Goal: Transaction & Acquisition: Register for event/course

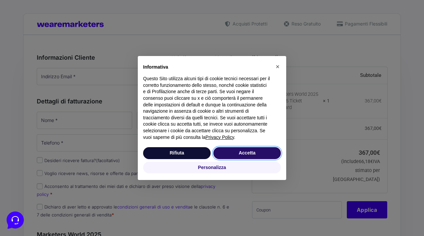
click at [225, 151] on button "Accetta" at bounding box center [247, 153] width 68 height 12
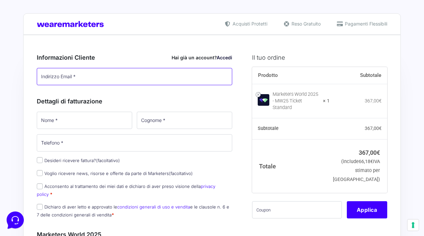
click at [112, 75] on input "Indirizzo Email *" at bounding box center [134, 76] width 195 height 17
type input "m"
type input "e.amato@wearemarketers.net"
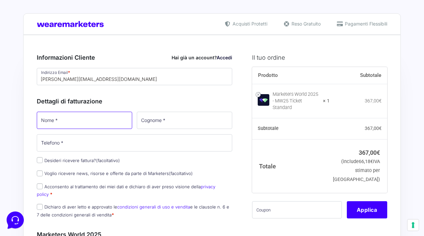
click at [94, 119] on input "Nome *" at bounding box center [84, 120] width 95 height 17
type input "W"
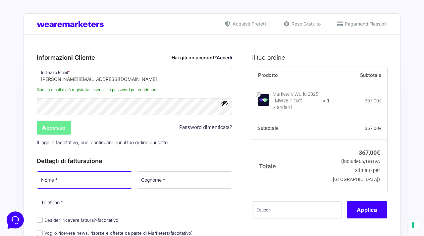
type input "e"
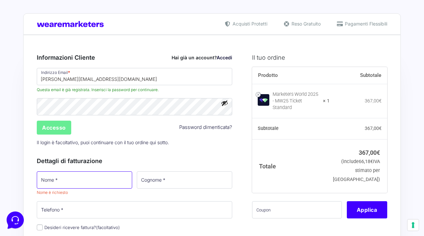
click at [86, 177] on input "Nome *" at bounding box center [84, 179] width 95 height 17
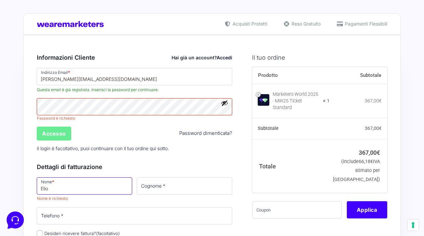
type input "Elio"
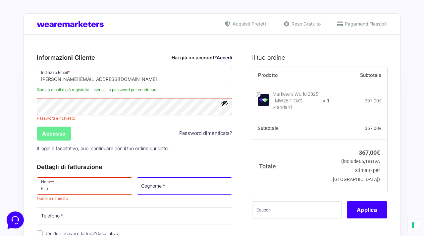
click at [195, 190] on input "Cognome *" at bounding box center [184, 185] width 95 height 17
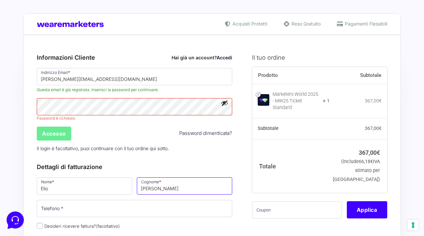
type input "Amato"
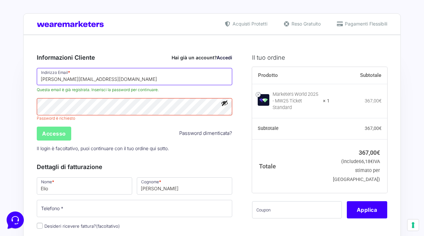
click at [70, 75] on input "e.amato@wearemarketers.net" at bounding box center [134, 76] width 195 height 17
paste input "[EMAIL_ADDRESS][DOMAIN_NAME]"
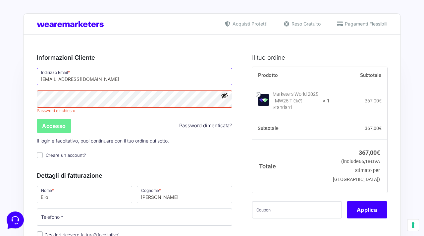
type input "[EMAIL_ADDRESS][DOMAIN_NAME]"
click at [147, 118] on div "Accesso Password dimenticata?" at bounding box center [134, 126] width 200 height 16
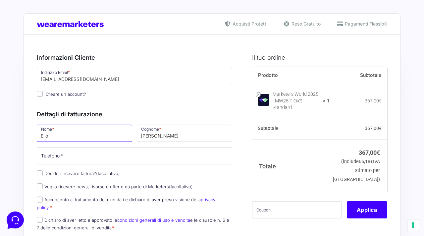
click at [102, 136] on input "Elio" at bounding box center [84, 132] width 95 height 17
type input "Marco Test"
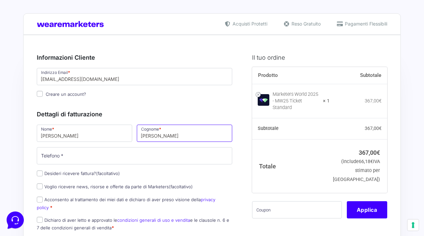
click at [157, 134] on input "Amato" at bounding box center [184, 132] width 95 height 17
type input "Grieco Test"
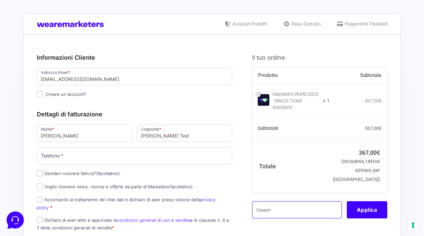
click at [286, 211] on input "text" at bounding box center [297, 209] width 90 height 17
type input "mbgtest"
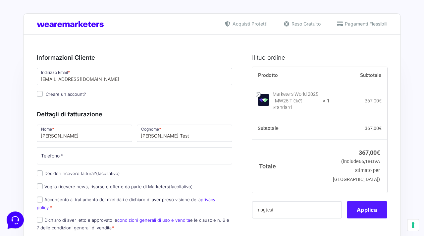
click at [364, 207] on button "Applica" at bounding box center [367, 209] width 40 height 17
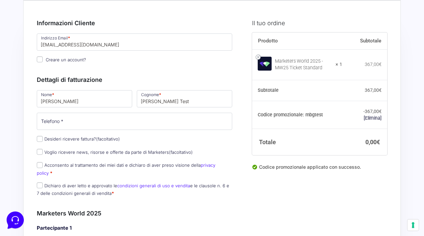
scroll to position [33, 0]
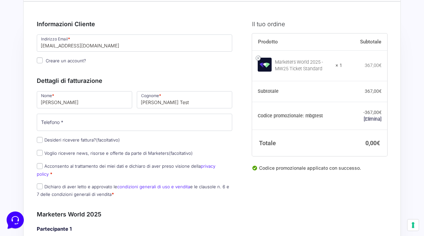
click at [37, 172] on div "Nome * Marco Test Cognome * Grieco Test Telefono * Desideri ricevere fattura? (…" at bounding box center [134, 146] width 200 height 112
click at [42, 166] on input "Acconsento al trattamento dei miei dati e dichiaro di aver preso visione della …" at bounding box center [40, 166] width 6 height 6
checkbox input "true"
click at [42, 183] on input "Dichiaro di aver letto e approvato le condizioni generali di uso e vendita e le…" at bounding box center [40, 186] width 6 height 6
checkbox input "true"
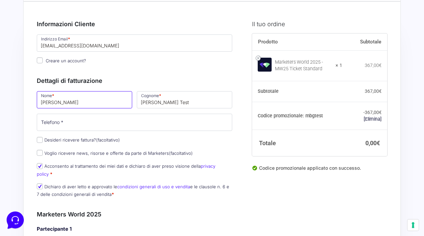
click at [79, 106] on input "Marco Test" at bounding box center [84, 99] width 95 height 17
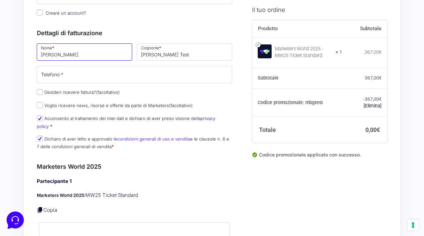
scroll to position [119, 0]
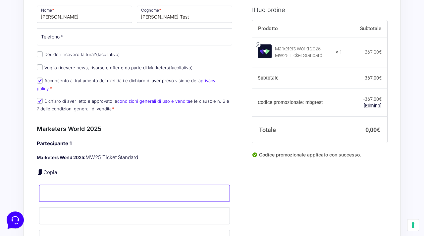
click at [71, 195] on input "Nome *" at bounding box center [134, 192] width 191 height 17
paste input "Marco Test"
type input "Marco Test"
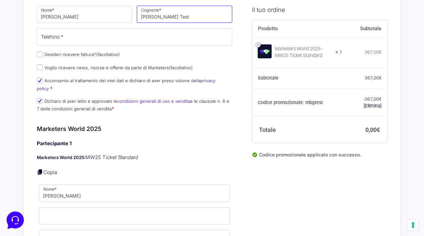
click at [156, 19] on input "Grieco Test" at bounding box center [184, 14] width 95 height 17
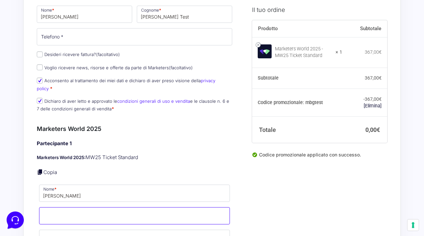
click at [75, 212] on input "Cognome *" at bounding box center [134, 215] width 191 height 17
paste input "Grieco Test"
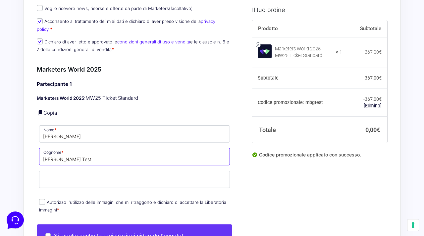
scroll to position [179, 0]
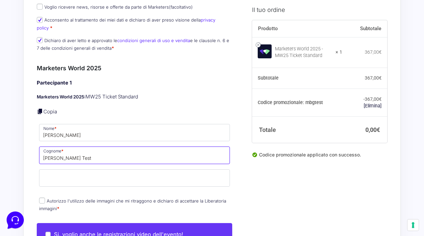
type input "Grieco Test"
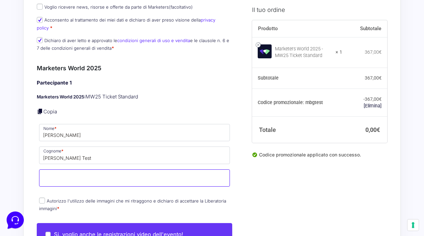
click at [92, 176] on input "Email *" at bounding box center [134, 177] width 191 height 17
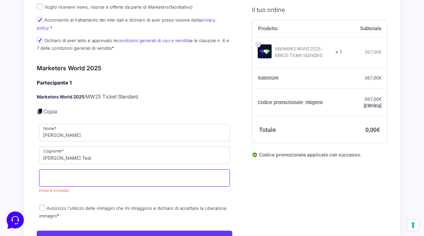
paste input "[EMAIL_ADDRESS][DOMAIN_NAME]"
type input "[EMAIL_ADDRESS][DOMAIN_NAME]"
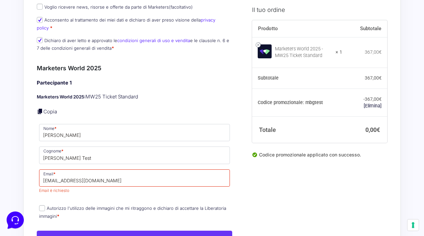
click at [75, 203] on p "Autorizzo l'utilizzo delle immagini che mi ritraggono e dichiaro di accettare l…" at bounding box center [134, 211] width 195 height 17
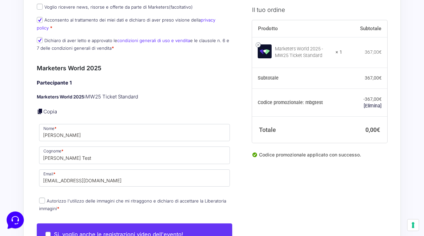
click at [76, 199] on p "Autorizzo l'utilizzo delle immagini che mi ritraggono e dichiaro di accettare l…" at bounding box center [134, 204] width 195 height 17
click at [38, 196] on p "Autorizzo l'utilizzo delle immagini che mi ritraggono e dichiaro di accettare l…" at bounding box center [134, 204] width 195 height 17
click at [40, 197] on input "Autorizzo l'utilizzo delle immagini che mi ritraggono e dichiaro di accettare l…" at bounding box center [42, 200] width 6 height 6
checkbox input "true"
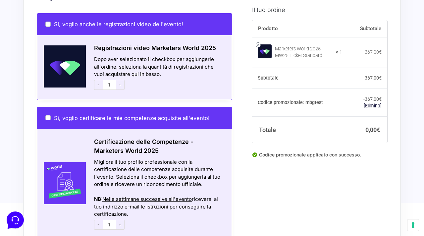
scroll to position [501, 0]
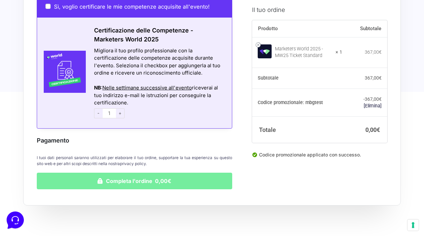
click at [136, 173] on button "Completa l'ordine 0,00€" at bounding box center [134, 180] width 195 height 17
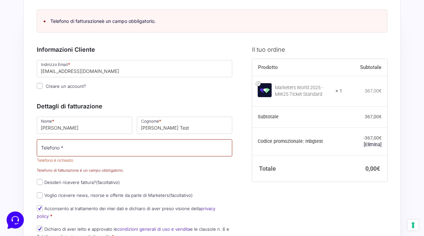
scroll to position [12, 0]
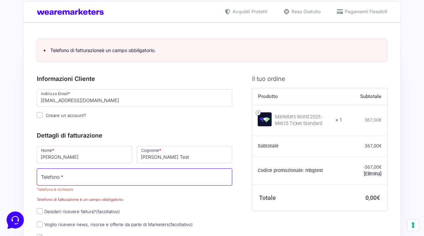
click at [51, 172] on input "Telefono *" at bounding box center [134, 176] width 195 height 17
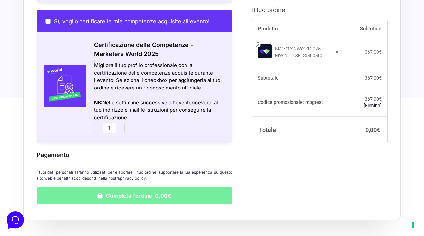
type input "3278279770"
click at [97, 187] on button "Completa l'ordine 0,00€" at bounding box center [134, 195] width 195 height 17
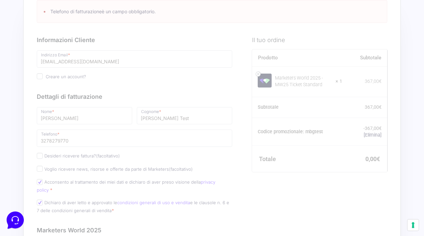
scroll to position [86, 0]
